Goal: Obtain resource: Download file/media

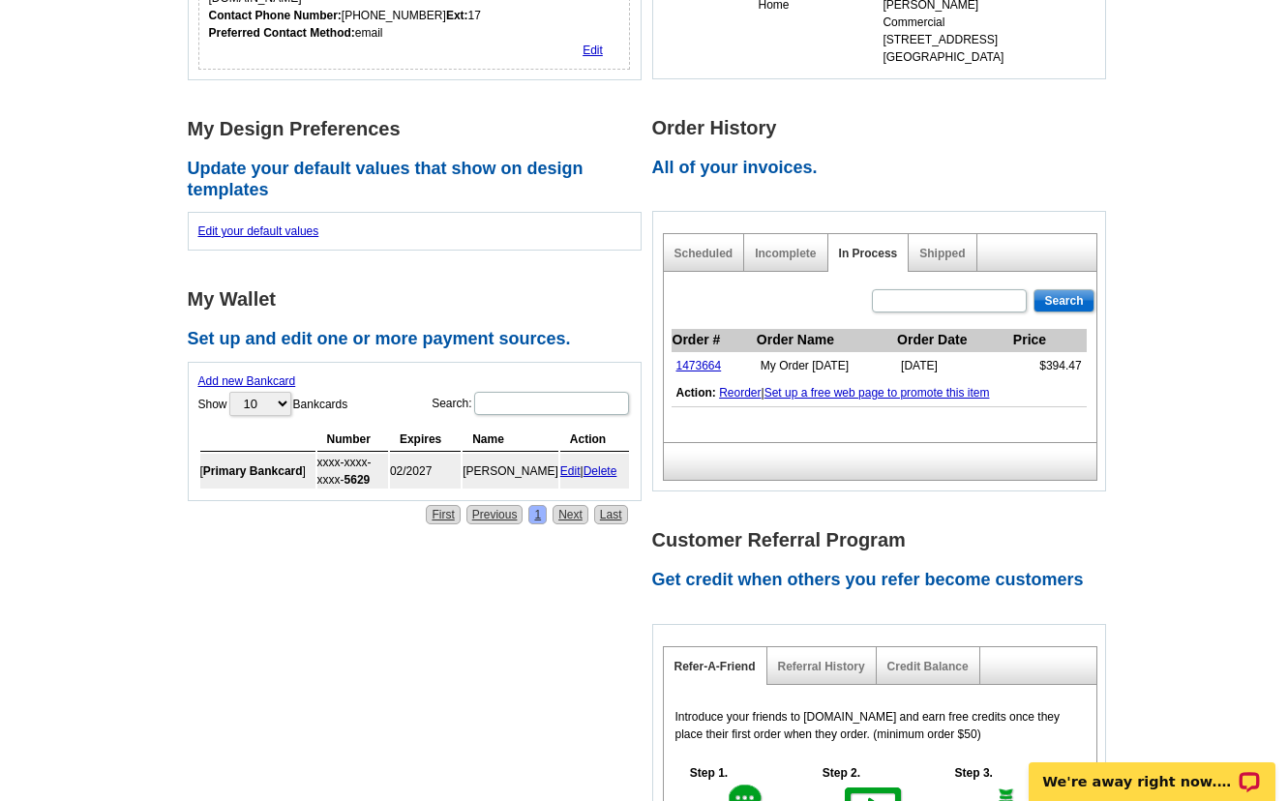
scroll to position [696, 0]
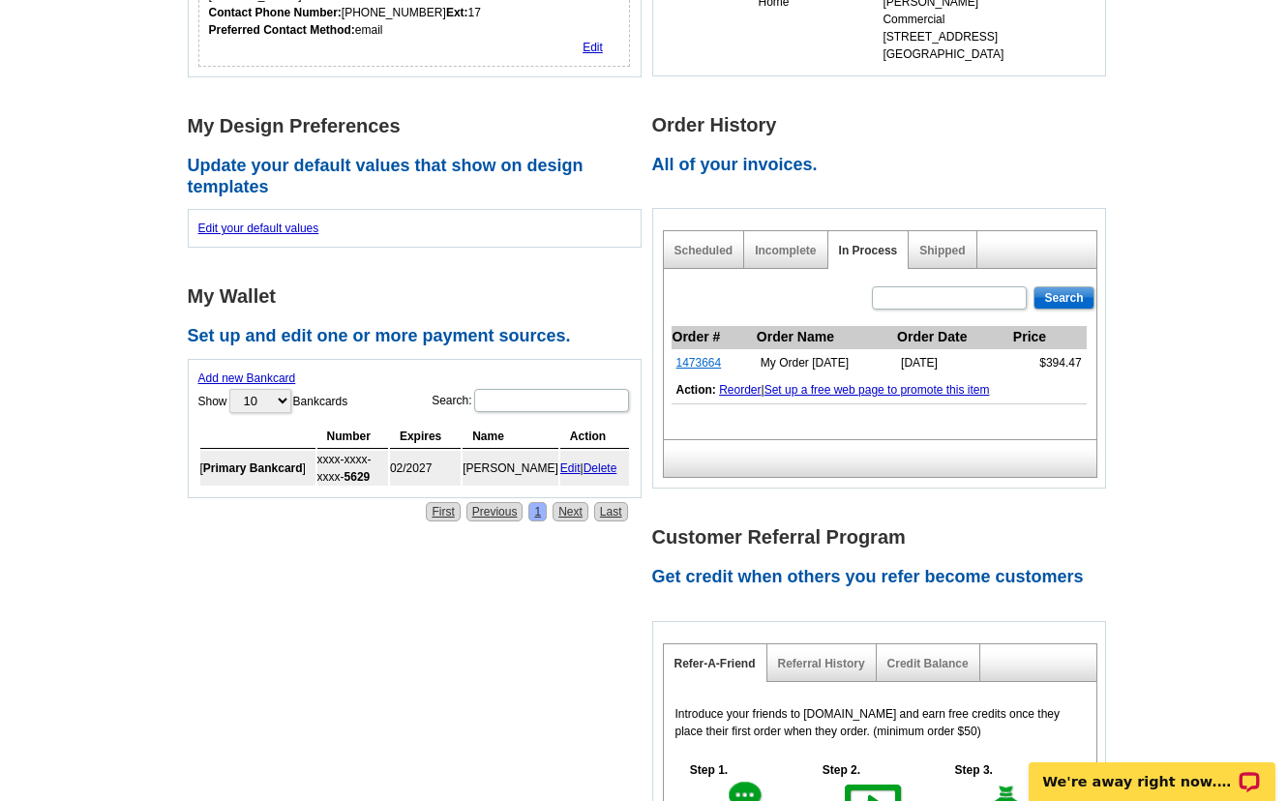
click at [698, 356] on link "1473664" at bounding box center [699, 363] width 45 height 14
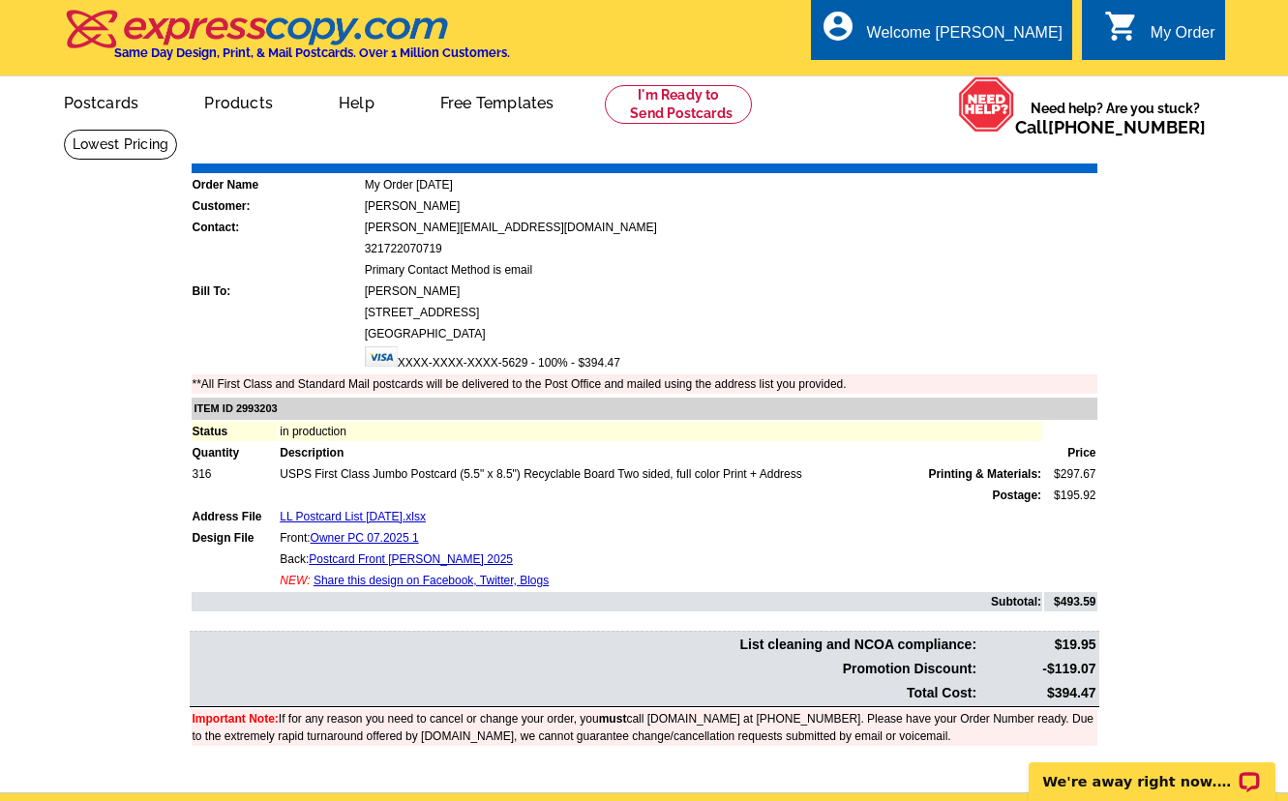
click at [899, 152] on link "Download Invoice" at bounding box center [925, 149] width 137 height 16
click at [984, 27] on div "Welcome [PERSON_NAME]" at bounding box center [965, 37] width 196 height 27
click at [1027, 113] on link "Logout" at bounding box center [1031, 109] width 49 height 17
